Goal: Information Seeking & Learning: Learn about a topic

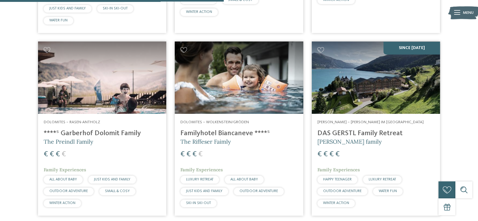
drag, startPoint x: 239, startPoint y: 118, endPoint x: 213, endPoint y: 118, distance: 26.4
click at [213, 129] on h4 "Familyhotel Biancaneve ****ˢ" at bounding box center [238, 133] width 117 height 8
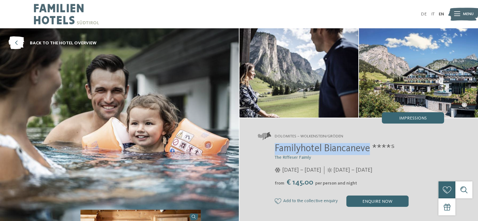
drag, startPoint x: 273, startPoint y: 151, endPoint x: 371, endPoint y: 149, distance: 97.7
click at [371, 149] on div "Familyhotel Biancaneve ****ˢ The Riffeser Faimly 05/12/2024 – 30/03/2025 from" at bounding box center [351, 175] width 186 height 64
copy span "Familyhotel Biancaneve"
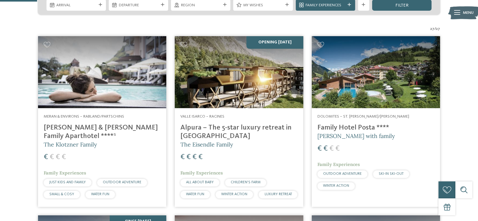
scroll to position [151, 0]
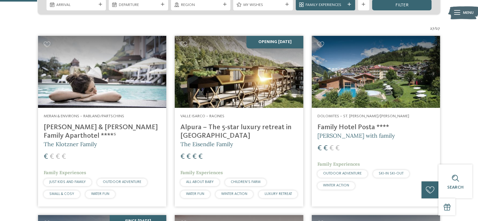
click at [224, 123] on h4 "Alpura – The 5-star luxury retreat in [GEOGRAPHIC_DATA]" at bounding box center [238, 131] width 117 height 17
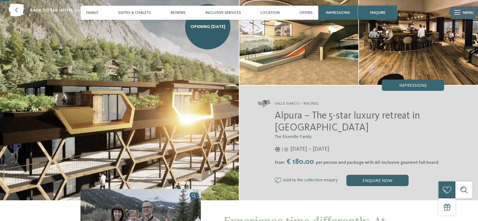
scroll to position [28, 0]
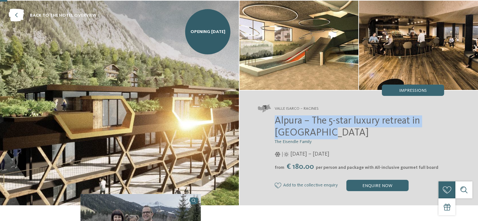
drag, startPoint x: 273, startPoint y: 124, endPoint x: 324, endPoint y: 133, distance: 51.4
click at [324, 133] on div "Alpura – The 5-star luxury retreat in [GEOGRAPHIC_DATA] The Eisendle Family [DA…" at bounding box center [351, 153] width 186 height 76
copy span "Alpura – The 5-star luxury retreat in [GEOGRAPHIC_DATA]"
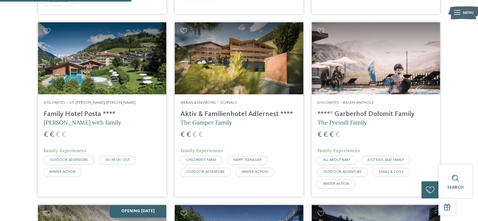
scroll to position [534, 0]
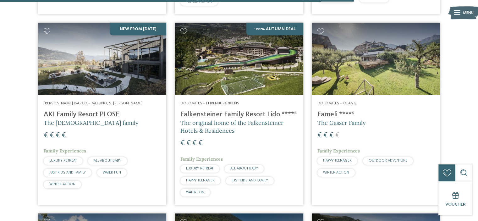
scroll to position [1452, 0]
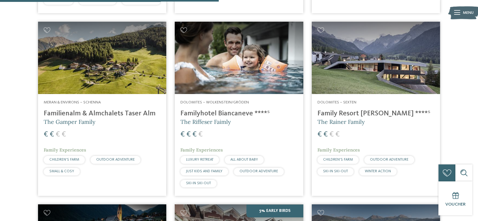
scroll to position [893, 0]
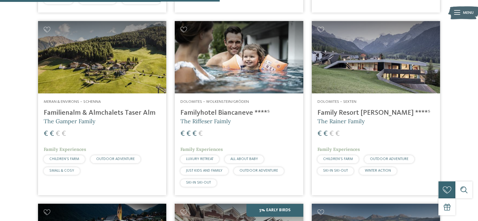
drag, startPoint x: 338, startPoint y: 110, endPoint x: 360, endPoint y: 117, distance: 22.9
click at [360, 118] on span "The Rainer Family" at bounding box center [340, 121] width 47 height 7
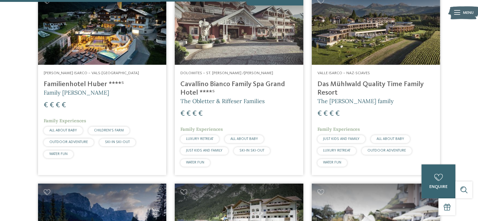
scroll to position [1119, 0]
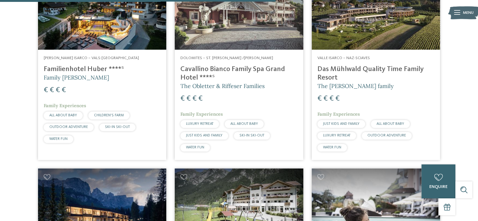
click at [375, 71] on h4 "Das Mühlwald Quality Time Family Resort" at bounding box center [375, 73] width 117 height 17
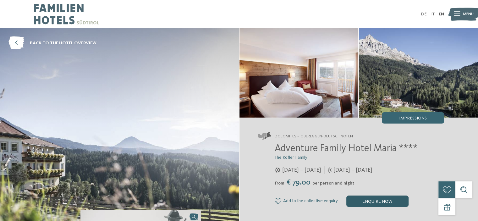
click at [368, 200] on div "enquire now" at bounding box center [377, 200] width 62 height 11
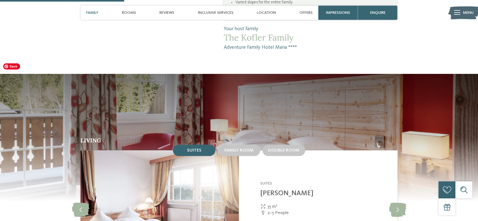
scroll to position [449, 0]
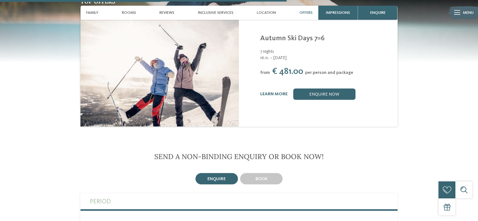
scroll to position [1144, 0]
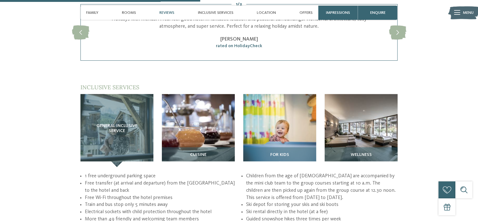
scroll to position [792, 0]
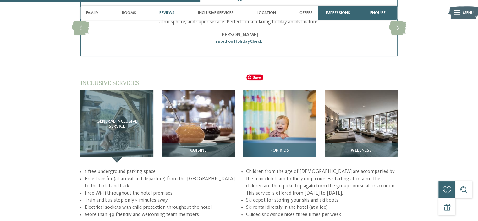
click at [296, 116] on img at bounding box center [279, 126] width 73 height 73
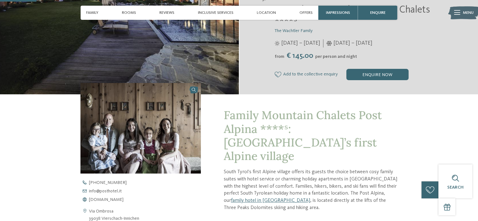
scroll to position [138, 0]
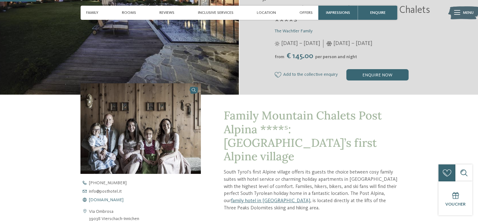
click at [106, 199] on span "www.postalpina.it" at bounding box center [106, 200] width 35 height 4
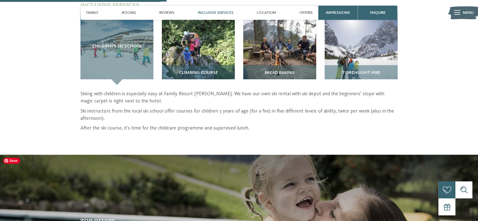
scroll to position [541, 0]
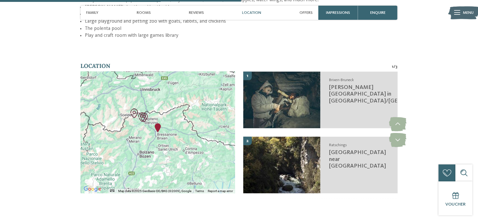
scroll to position [1018, 0]
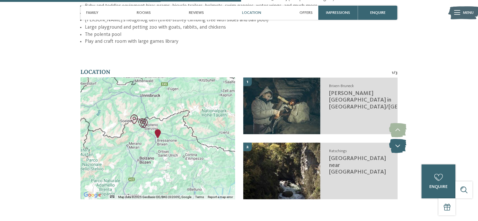
click at [399, 139] on icon at bounding box center [397, 146] width 17 height 14
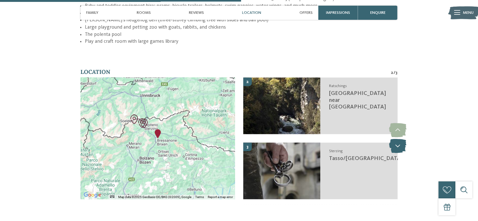
click at [399, 139] on icon at bounding box center [397, 146] width 17 height 14
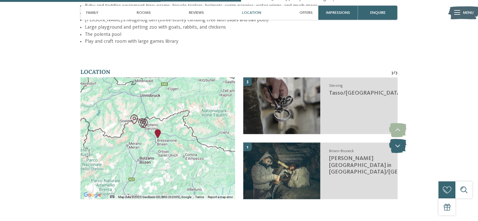
click at [399, 139] on icon at bounding box center [397, 146] width 17 height 14
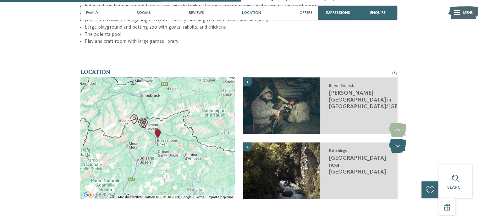
click at [399, 139] on icon at bounding box center [397, 146] width 17 height 14
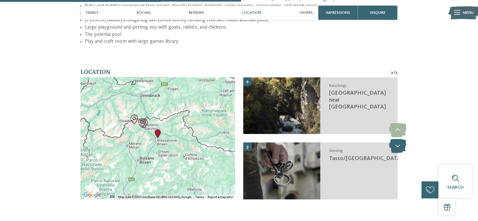
click at [399, 139] on icon at bounding box center [397, 146] width 17 height 14
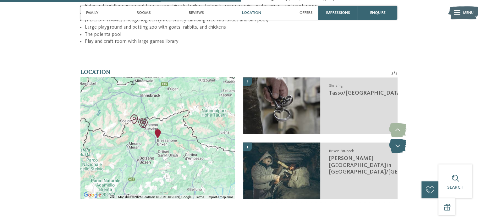
click at [399, 139] on icon at bounding box center [397, 146] width 17 height 14
